Goal: Information Seeking & Learning: Learn about a topic

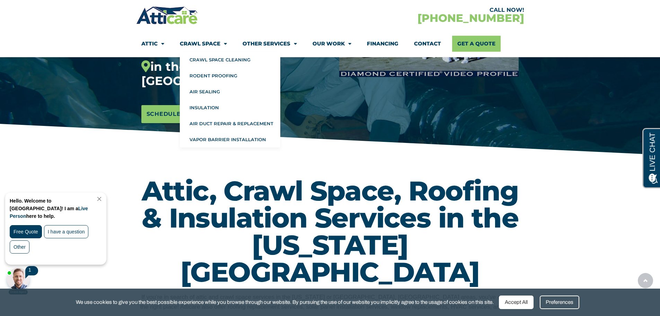
scroll to position [208, 0]
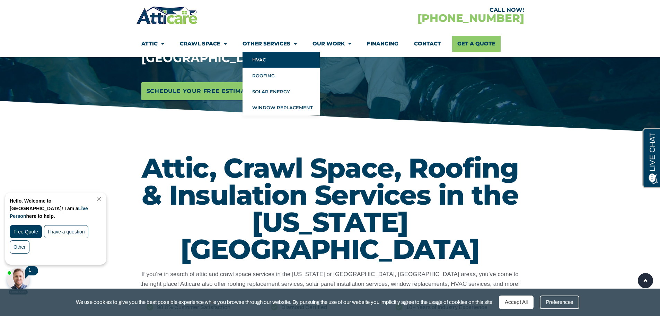
click at [268, 62] on link "HVAC" at bounding box center [281, 60] width 77 height 16
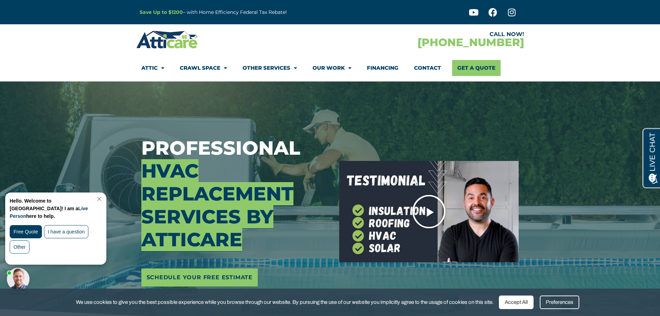
click at [432, 198] on icon "Play Video" at bounding box center [429, 211] width 35 height 35
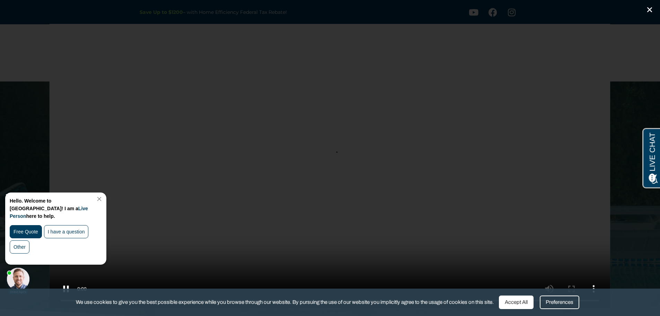
click at [649, 7] on icon "Close (Esc)" at bounding box center [649, 9] width 7 height 7
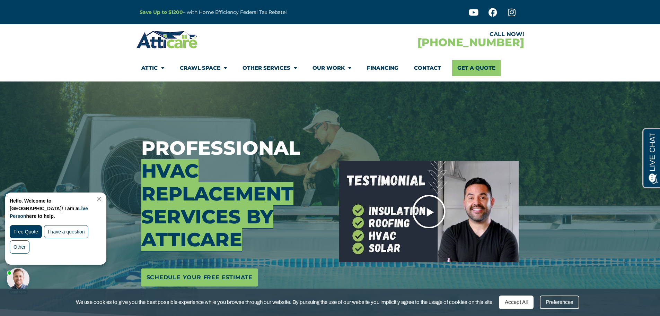
click at [434, 212] on icon "Play Video" at bounding box center [429, 211] width 35 height 35
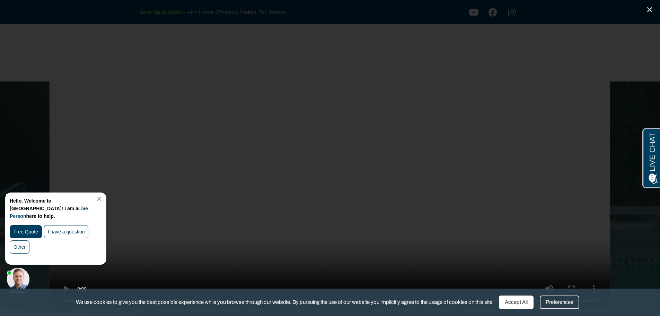
click at [487, 122] on video at bounding box center [330, 166] width 561 height 284
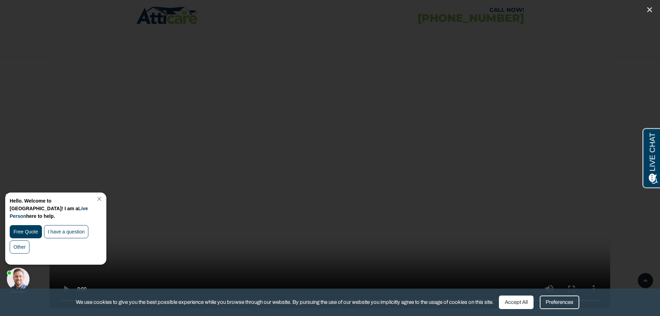
scroll to position [347, 0]
drag, startPoint x: 350, startPoint y: 174, endPoint x: 346, endPoint y: 178, distance: 5.9
click at [347, 178] on video at bounding box center [330, 166] width 561 height 284
click at [104, 195] on div "Hello. Welcome to [GEOGRAPHIC_DATA]! I am a Live Person here to help. Free Quot…" at bounding box center [56, 228] width 101 height 71
click at [103, 198] on link "Close Chat" at bounding box center [98, 198] width 9 height 5
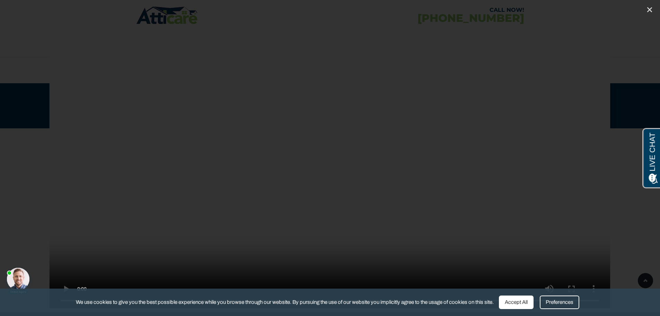
scroll to position [555, 0]
click at [650, 8] on icon "Close (Esc)" at bounding box center [649, 9] width 7 height 7
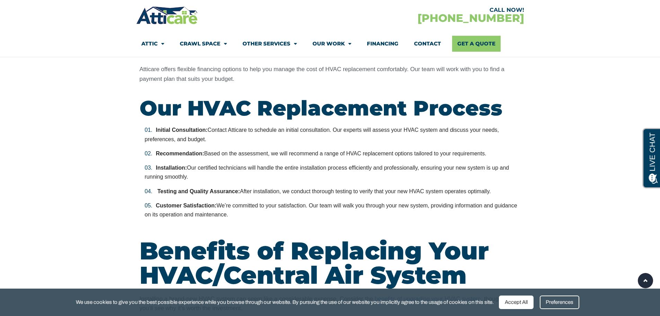
scroll to position [0, 0]
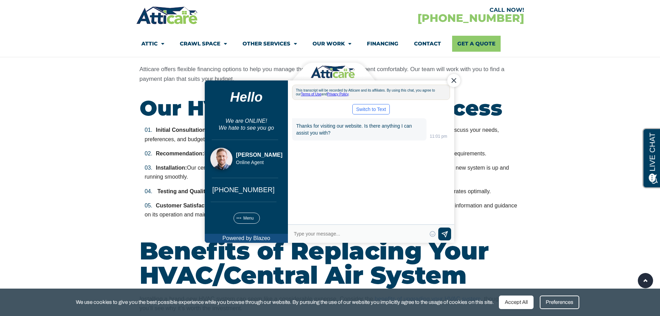
click at [456, 78] on div "Close Chat" at bounding box center [453, 79] width 13 height 13
